Goal: Transaction & Acquisition: Purchase product/service

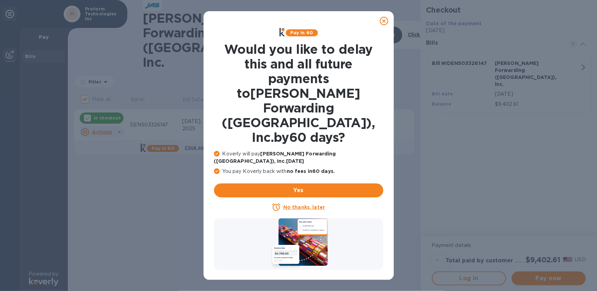
click at [384, 21] on icon at bounding box center [384, 21] width 8 height 8
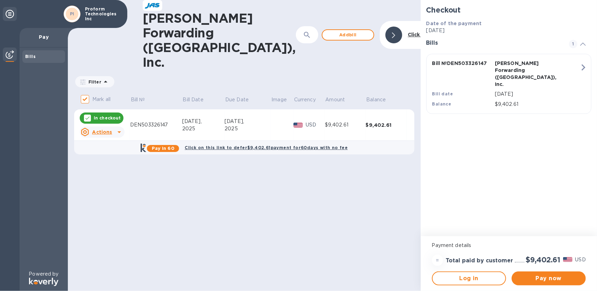
click at [119, 128] on icon at bounding box center [119, 132] width 8 height 8
click at [108, 120] on b "Open bill" at bounding box center [110, 120] width 23 height 6
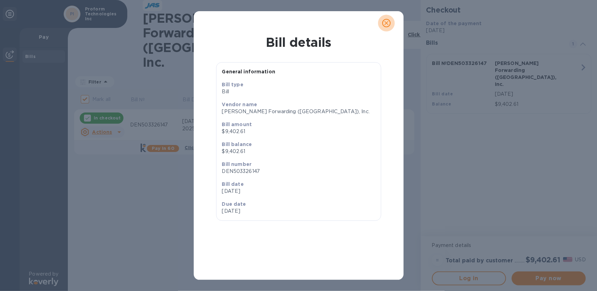
click at [386, 23] on icon "close" at bounding box center [386, 23] width 7 height 7
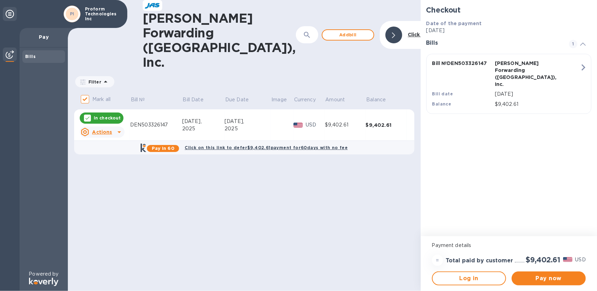
click at [115, 128] on icon at bounding box center [119, 132] width 8 height 8
click at [112, 122] on b "Open bill" at bounding box center [110, 120] width 23 height 6
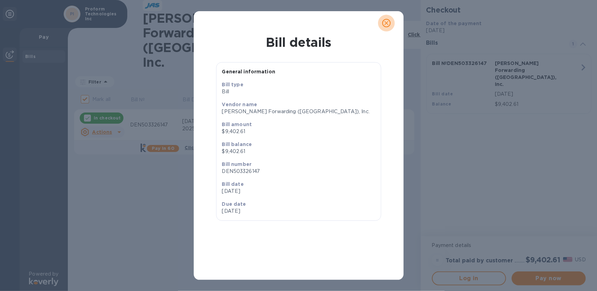
click at [386, 23] on icon "close" at bounding box center [387, 23] width 4 height 4
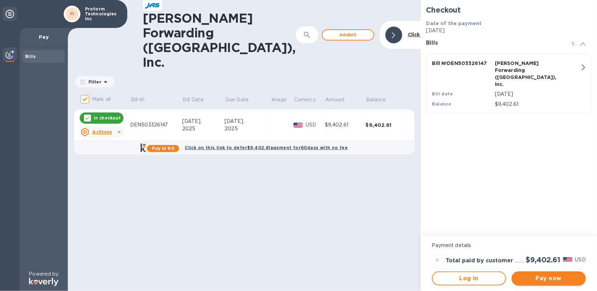
click at [545, 279] on span "Pay now" at bounding box center [549, 279] width 63 height 8
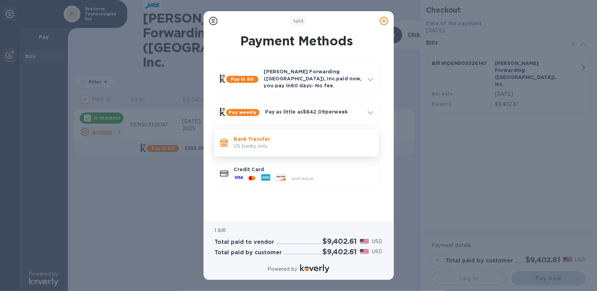
click at [248, 143] on p "US banks only." at bounding box center [303, 146] width 139 height 7
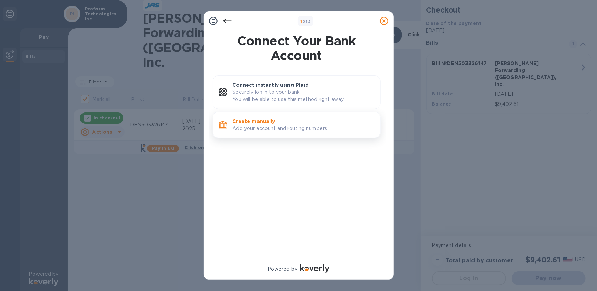
click at [255, 121] on p "Create manually" at bounding box center [304, 121] width 142 height 7
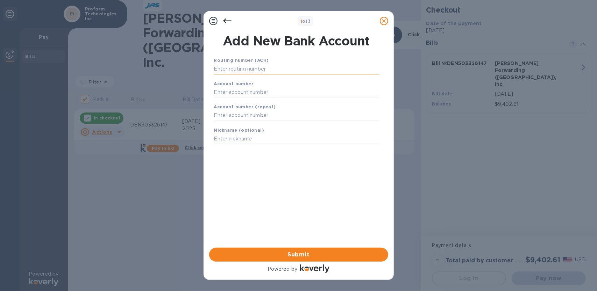
click at [245, 69] on input "text" at bounding box center [296, 69] width 165 height 10
click at [386, 19] on icon at bounding box center [384, 21] width 8 height 8
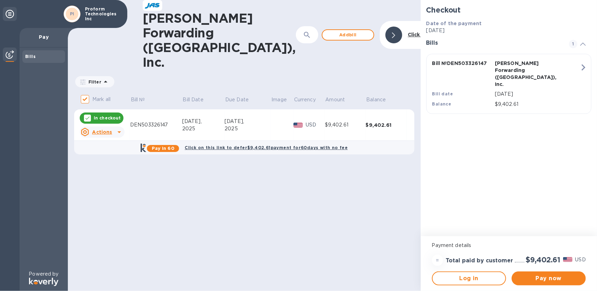
click at [103, 115] on p "In checkout" at bounding box center [107, 118] width 27 height 6
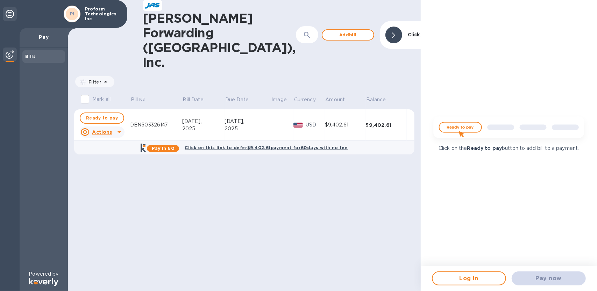
click at [149, 121] on div "DEN503326147" at bounding box center [156, 124] width 52 height 7
click at [31, 57] on b "Bills" at bounding box center [30, 56] width 10 height 5
click at [31, 54] on b "Bills" at bounding box center [30, 56] width 10 height 5
click at [10, 55] on img at bounding box center [10, 54] width 8 height 8
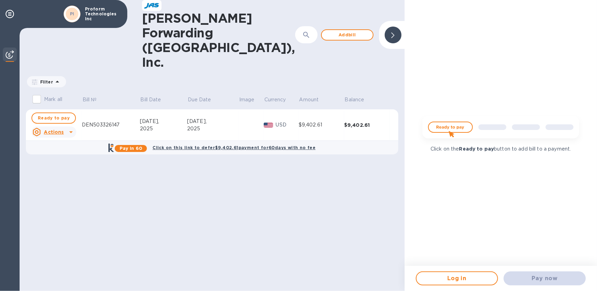
click at [456, 127] on img at bounding box center [501, 130] width 168 height 34
click at [55, 114] on span "Ready to pay" at bounding box center [54, 118] width 32 height 8
checkbox input "true"
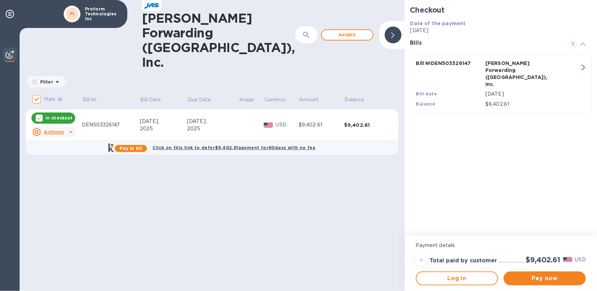
click at [423, 29] on p "[DATE]" at bounding box center [500, 30] width 181 height 7
click at [407, 32] on b "Click to hide" at bounding box center [423, 35] width 33 height 6
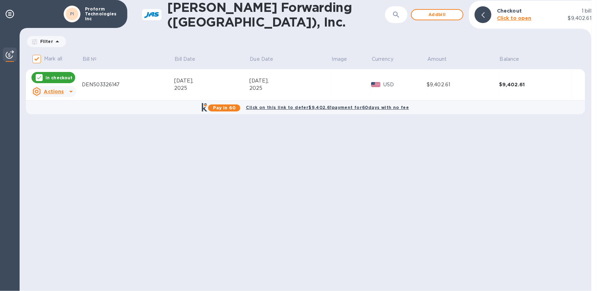
click at [486, 14] on div at bounding box center [483, 14] width 17 height 17
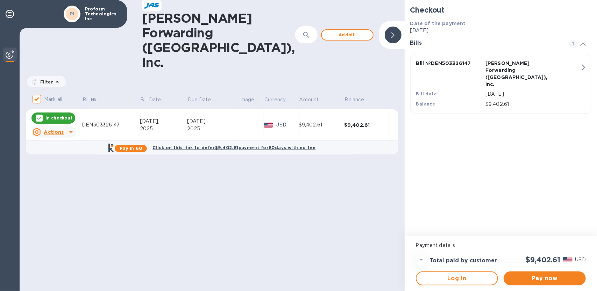
click at [433, 31] on p "[DATE]" at bounding box center [500, 30] width 181 height 7
click at [441, 30] on p "[DATE]" at bounding box center [500, 30] width 181 height 7
click at [583, 43] on icon at bounding box center [584, 44] width 6 height 3
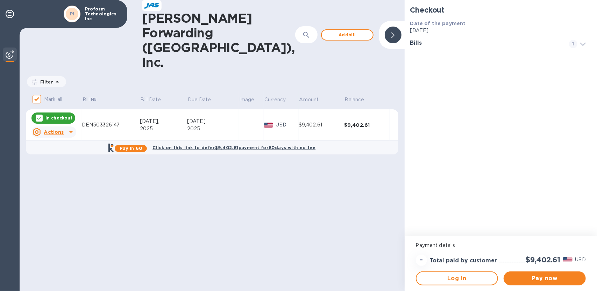
click at [583, 43] on icon at bounding box center [584, 44] width 6 height 3
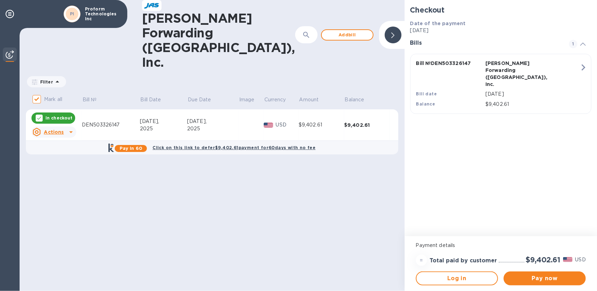
click at [502, 91] on p "[DATE]" at bounding box center [533, 94] width 94 height 7
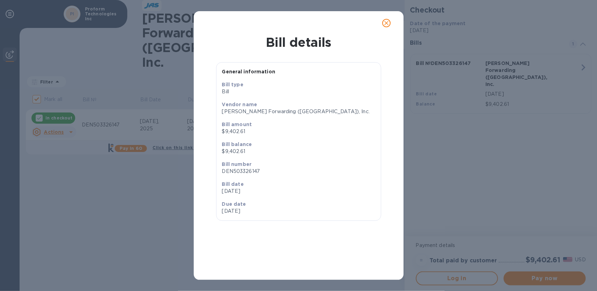
click at [227, 192] on p "[DATE]" at bounding box center [298, 191] width 153 height 7
click at [385, 24] on icon "close" at bounding box center [387, 23] width 4 height 4
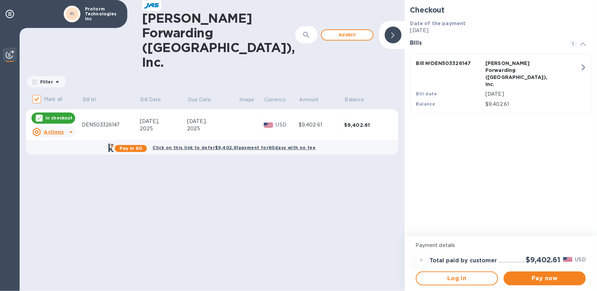
click at [192, 118] on div "[DATE]," at bounding box center [212, 121] width 51 height 7
click at [548, 279] on span "Pay now" at bounding box center [545, 279] width 71 height 8
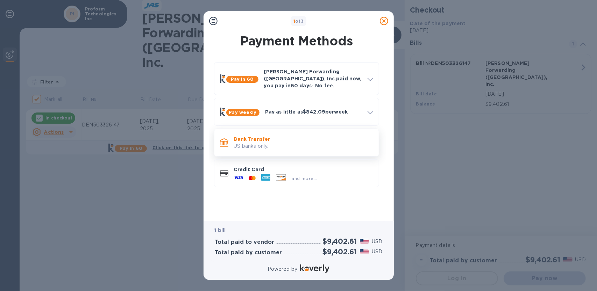
click at [248, 136] on p "Bank Transfer" at bounding box center [303, 139] width 139 height 7
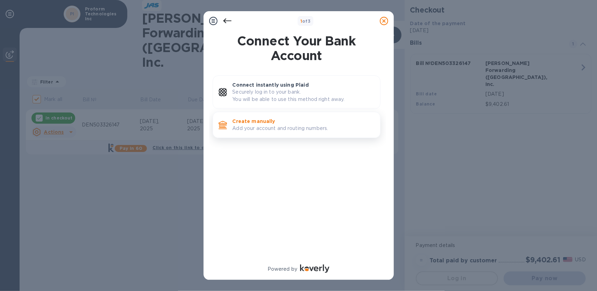
click at [251, 119] on p "Create manually" at bounding box center [304, 121] width 142 height 7
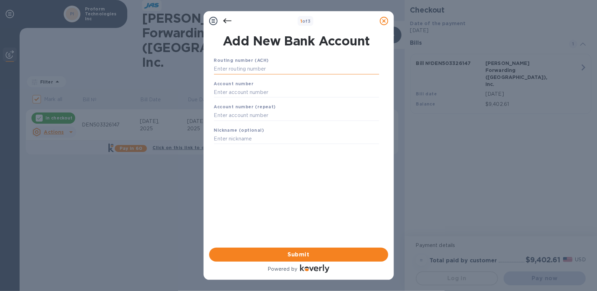
click at [252, 70] on input "text" at bounding box center [296, 69] width 165 height 10
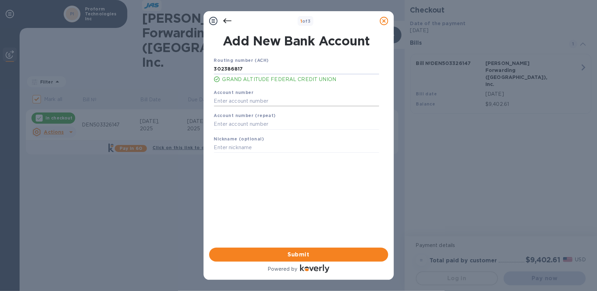
type input "302386817"
click at [247, 101] on input "text" at bounding box center [296, 101] width 165 height 10
type input "201606517"
type input "GAFCU"
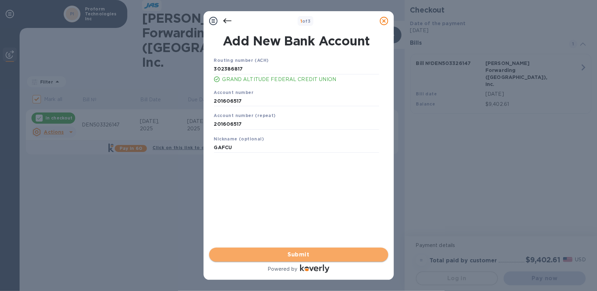
click at [297, 255] on span "Submit" at bounding box center [299, 255] width 168 height 8
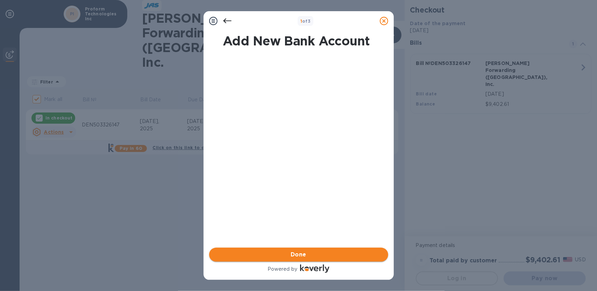
click at [295, 252] on span "Done" at bounding box center [299, 255] width 16 height 8
